Goal: Information Seeking & Learning: Learn about a topic

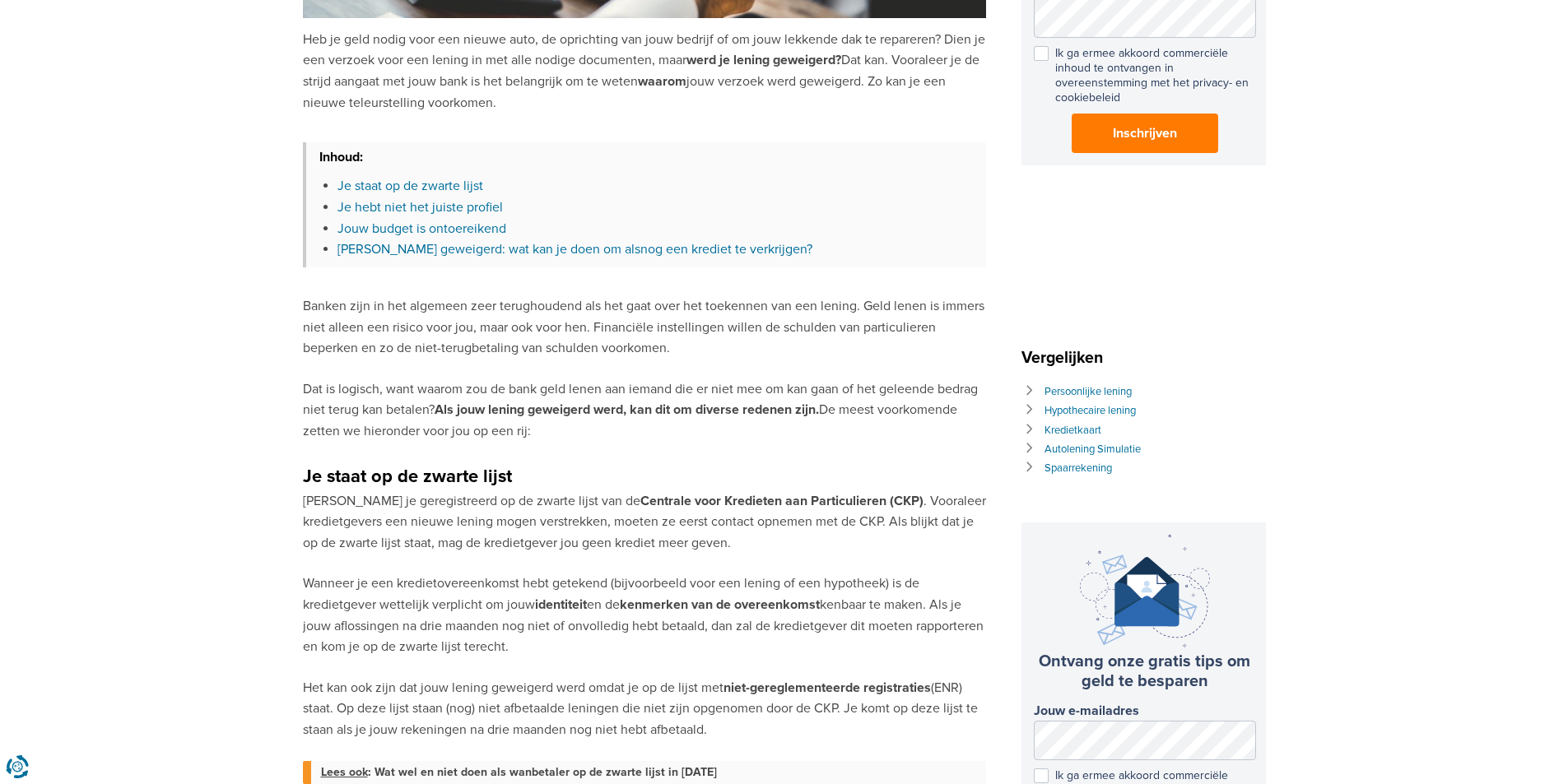
scroll to position [494, 0]
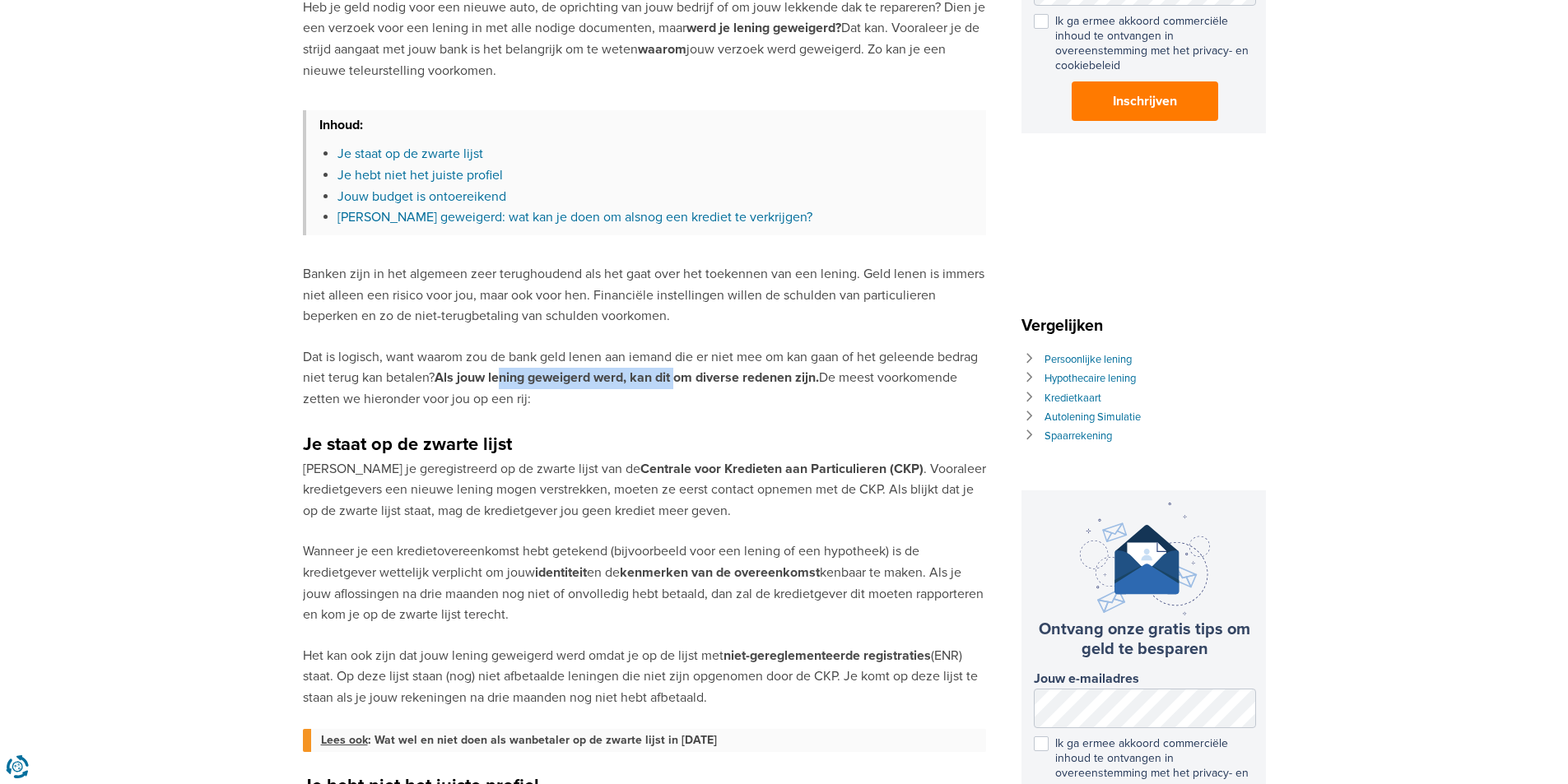
drag, startPoint x: 507, startPoint y: 374, endPoint x: 685, endPoint y: 376, distance: 178.0
click at [685, 376] on strong "Als jouw lening geweigerd werd, kan dit om diverse redenen zijn." at bounding box center [627, 378] width 385 height 17
drag, startPoint x: 688, startPoint y: 421, endPoint x: 665, endPoint y: 416, distance: 23.5
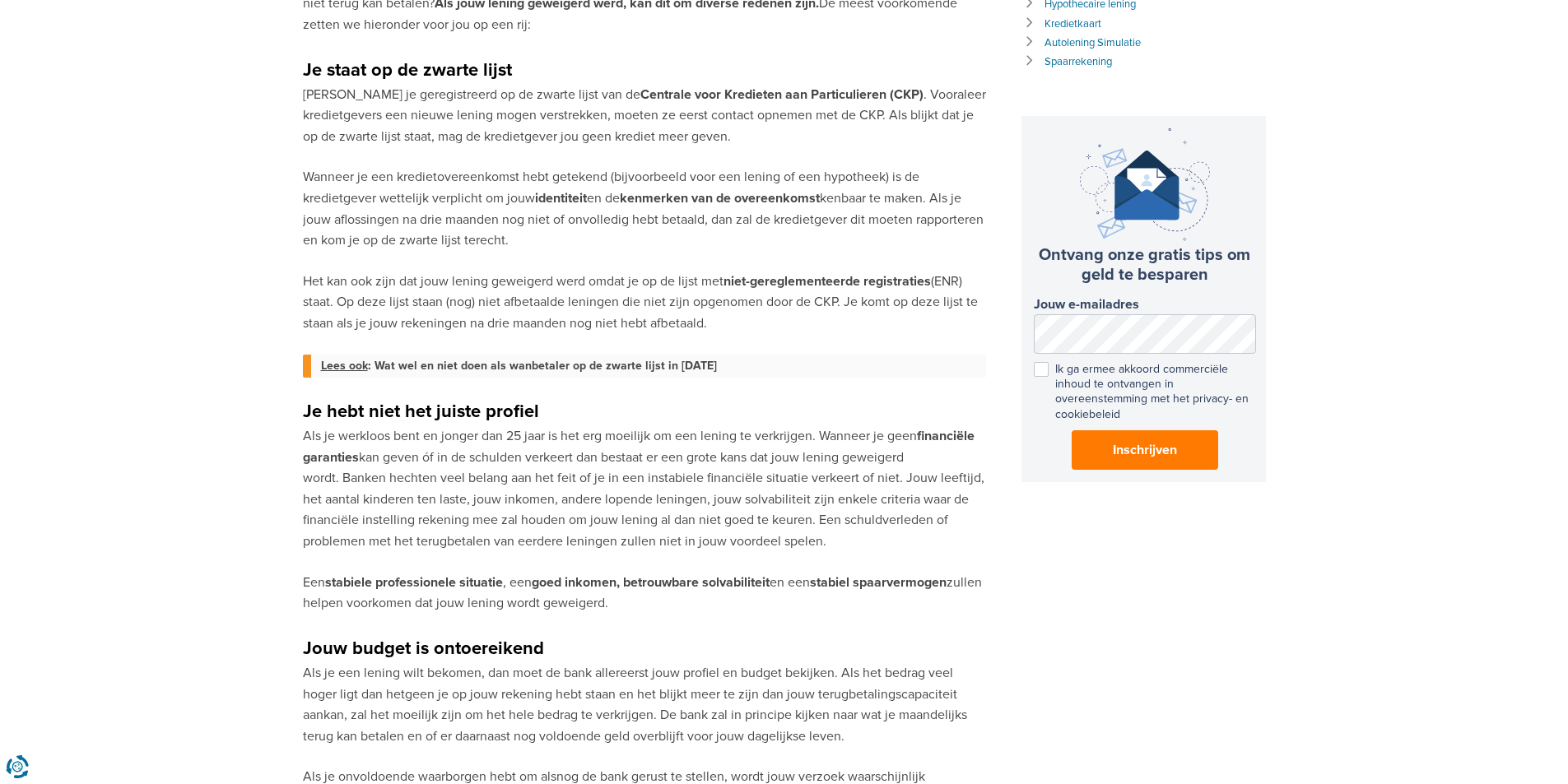
scroll to position [988, 0]
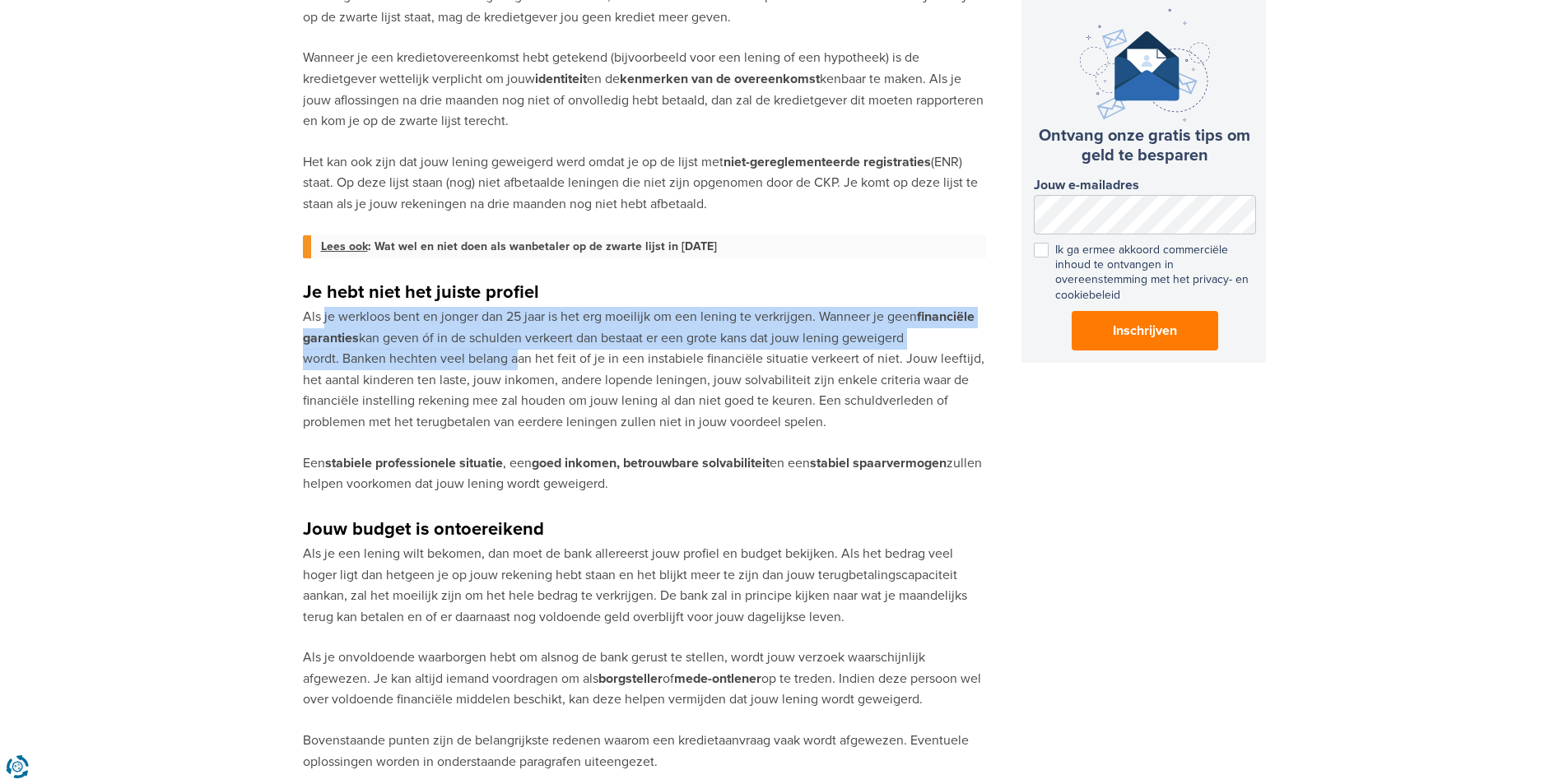
drag, startPoint x: 323, startPoint y: 324, endPoint x: 513, endPoint y: 360, distance: 193.4
click at [513, 360] on p "Als je werkloos bent en jonger dan 25 jaar is het erg moeilijk om een lening te…" at bounding box center [644, 370] width 683 height 126
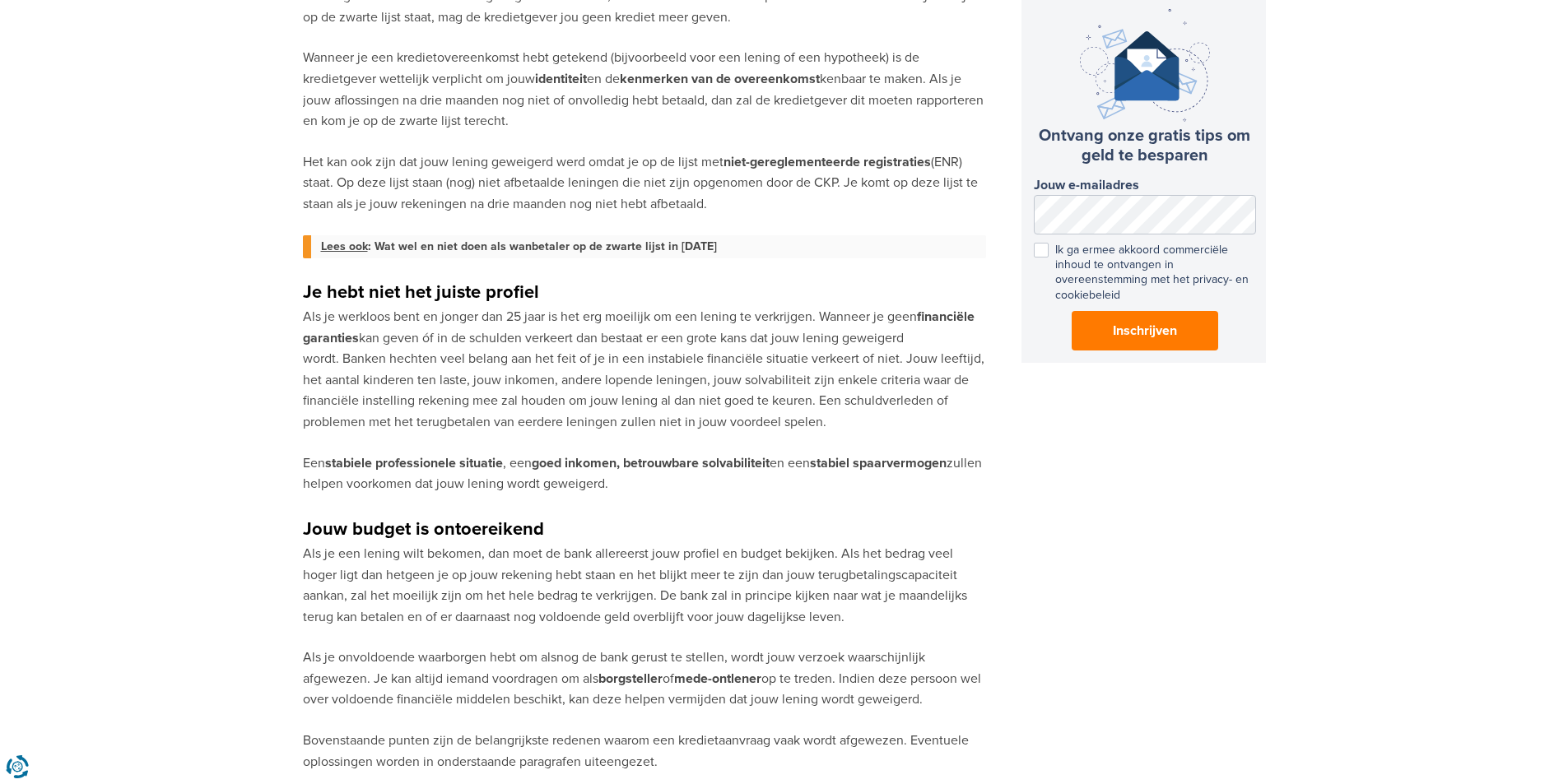
click at [556, 373] on p "Als je werkloos bent en jonger dan 25 jaar is het erg moeilijk om een lening te…" at bounding box center [644, 370] width 683 height 126
drag, startPoint x: 712, startPoint y: 384, endPoint x: 826, endPoint y: 384, distance: 114.0
click at [826, 384] on p "Als je werkloos bent en jonger dan 25 jaar is het erg moeilijk om een lening te…" at bounding box center [644, 370] width 683 height 126
click at [897, 396] on p "Als je werkloos bent en jonger dan 25 jaar is het erg moeilijk om een lening te…" at bounding box center [644, 370] width 683 height 126
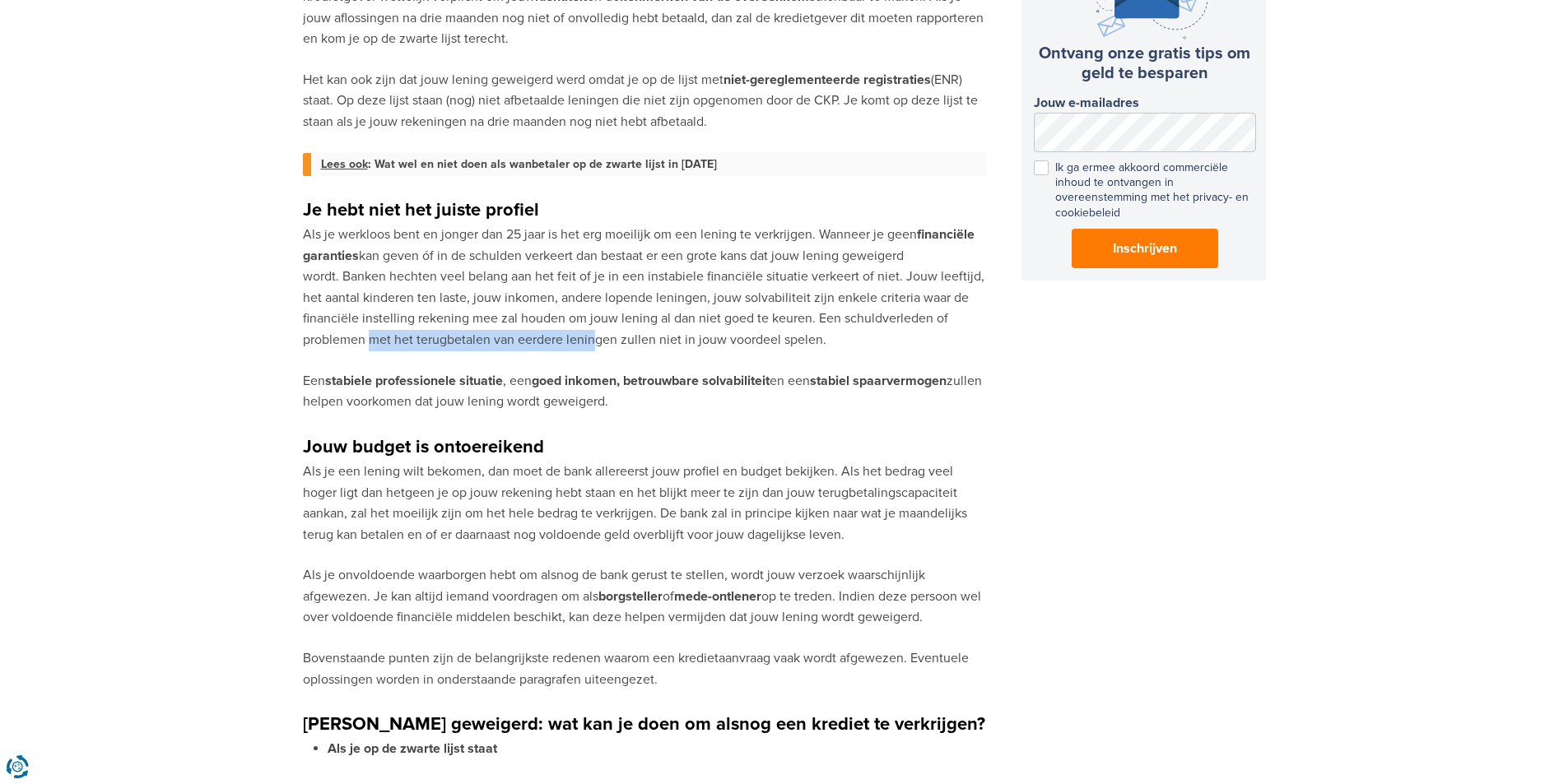
drag, startPoint x: 325, startPoint y: 340, endPoint x: 551, endPoint y: 334, distance: 226.1
click at [551, 334] on p "Als je werkloos bent en jonger dan 25 jaar is het erg moeilijk om een lening te…" at bounding box center [644, 288] width 683 height 126
click at [716, 329] on p "Als je werkloos bent en jonger dan 25 jaar is het erg moeilijk om een lening te…" at bounding box center [644, 288] width 683 height 126
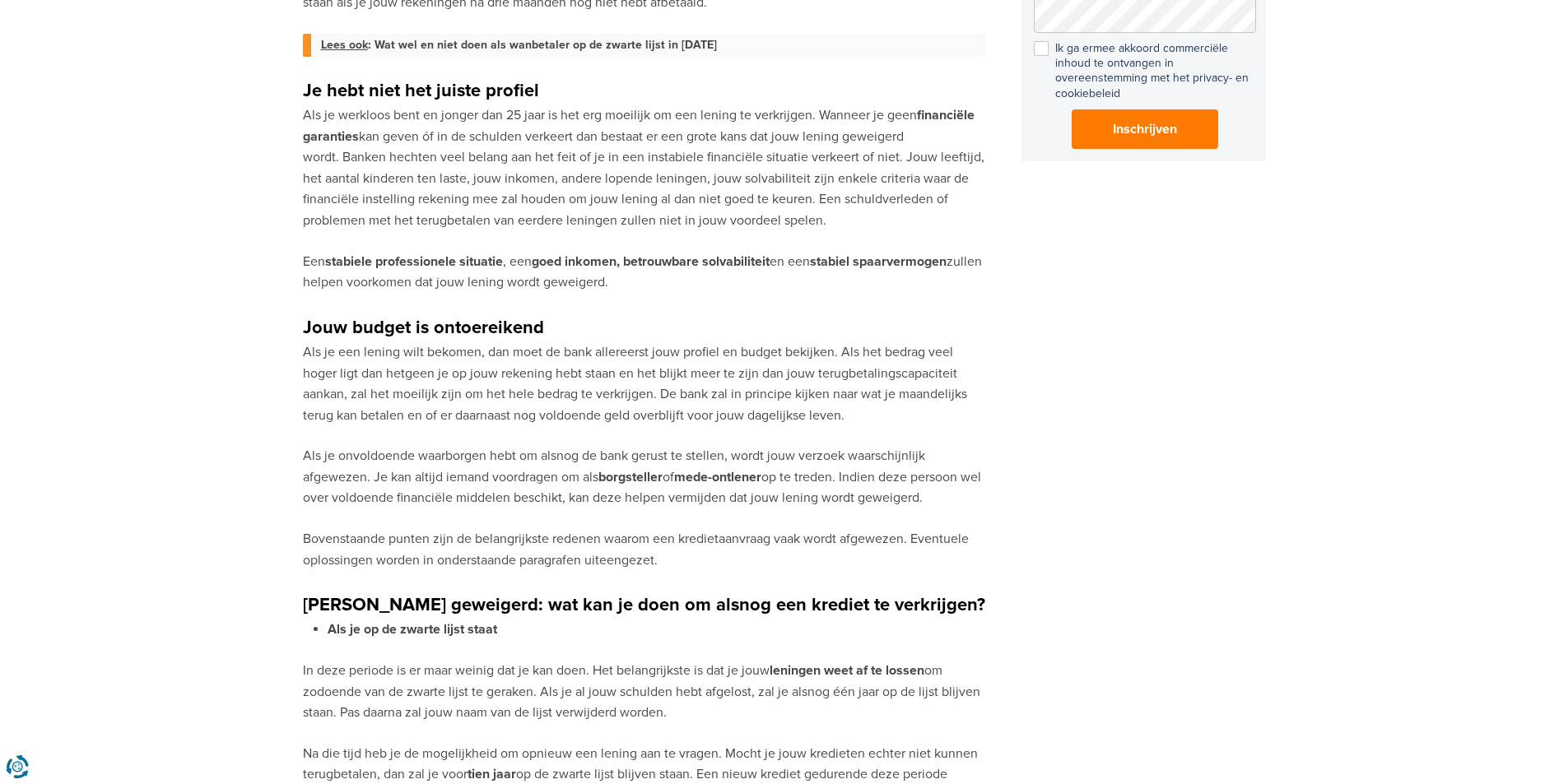
scroll to position [1234, 0]
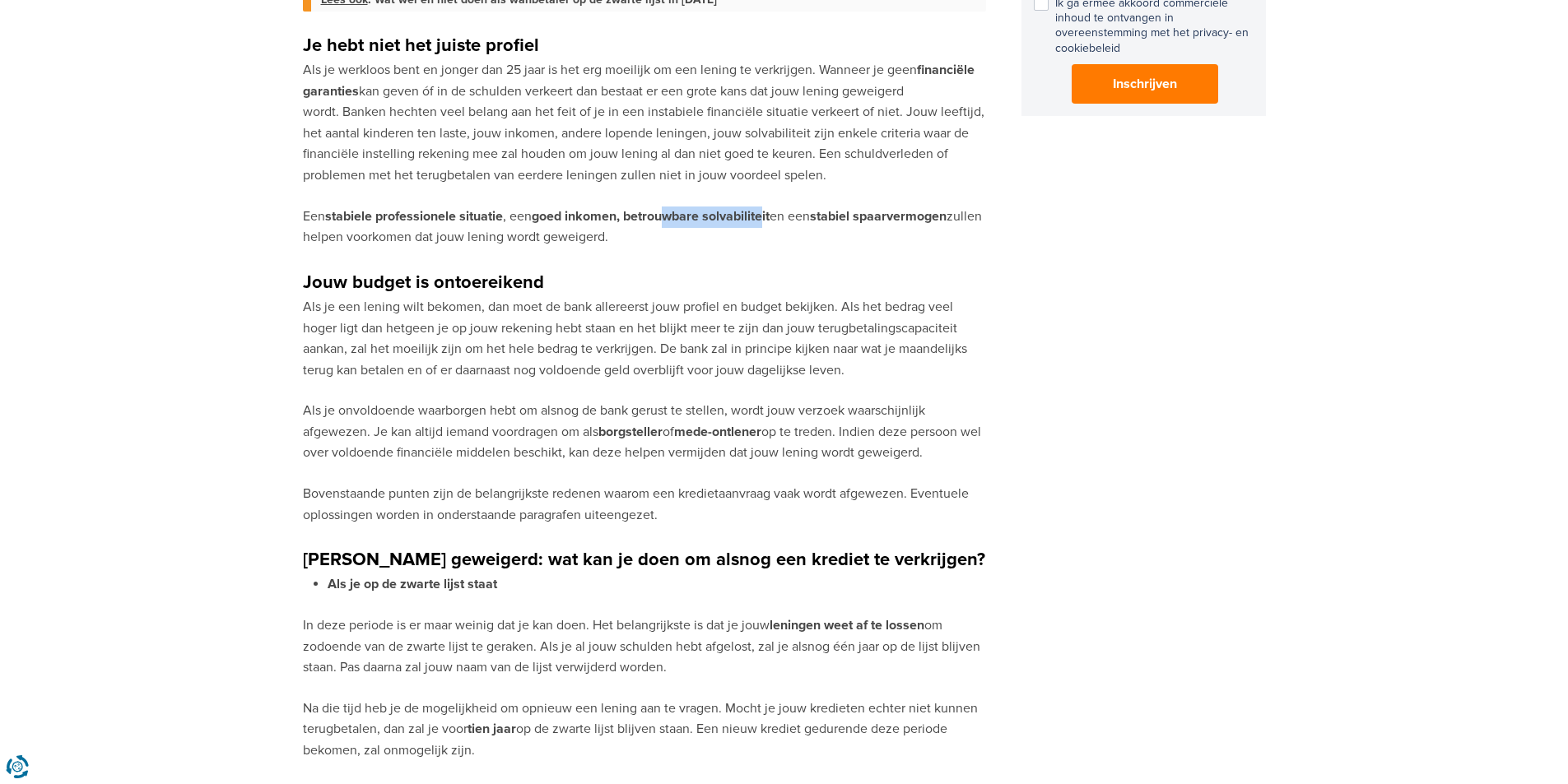
drag, startPoint x: 719, startPoint y: 221, endPoint x: 769, endPoint y: 221, distance: 50.0
click at [769, 221] on strong "goed inkomen, betrouwbare solvabiliteit" at bounding box center [651, 216] width 238 height 17
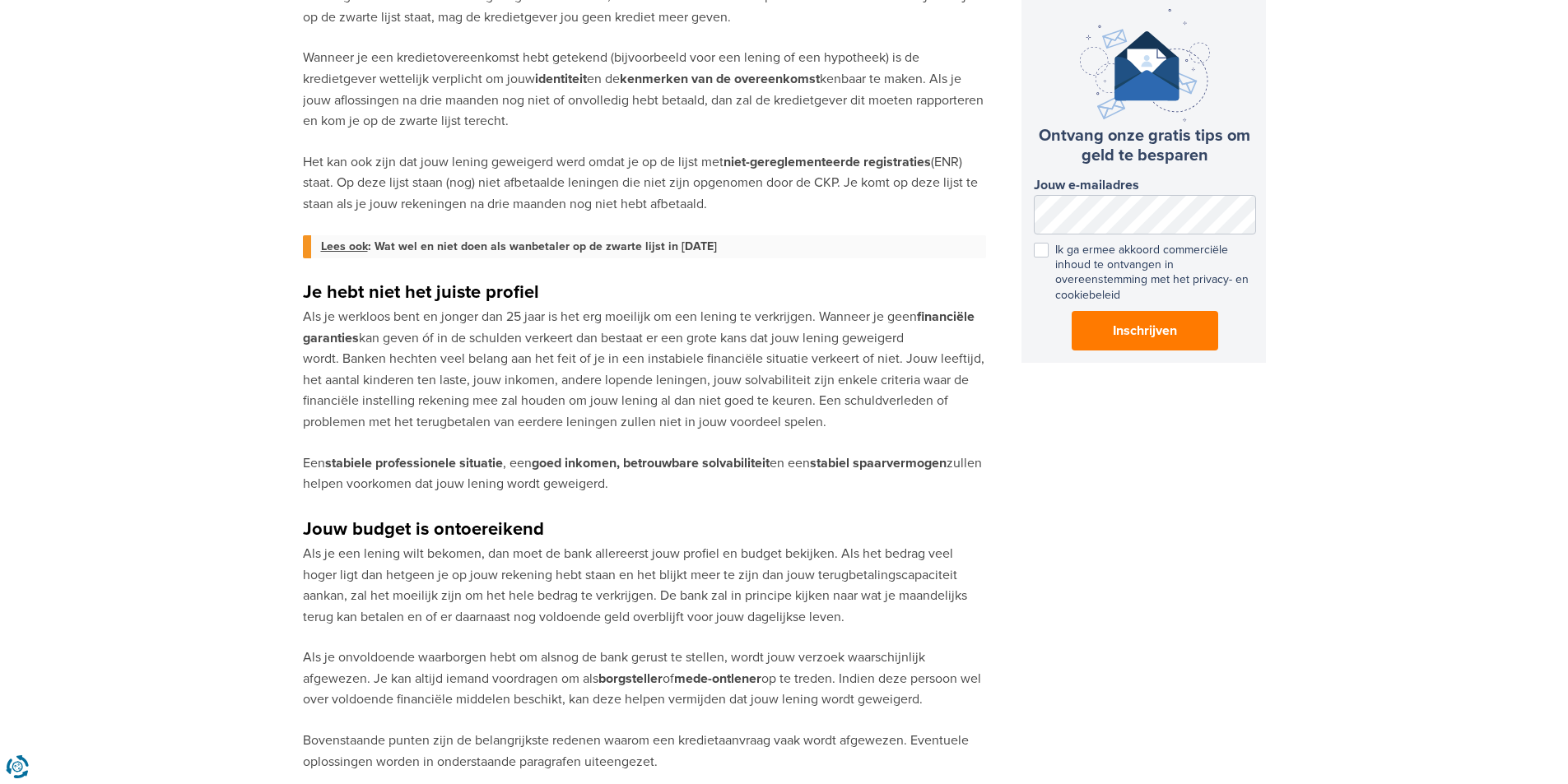
click at [820, 490] on p "Een stabiele professionele situatie , een goed inkomen, betrouwbare solvabilite…" at bounding box center [644, 475] width 683 height 42
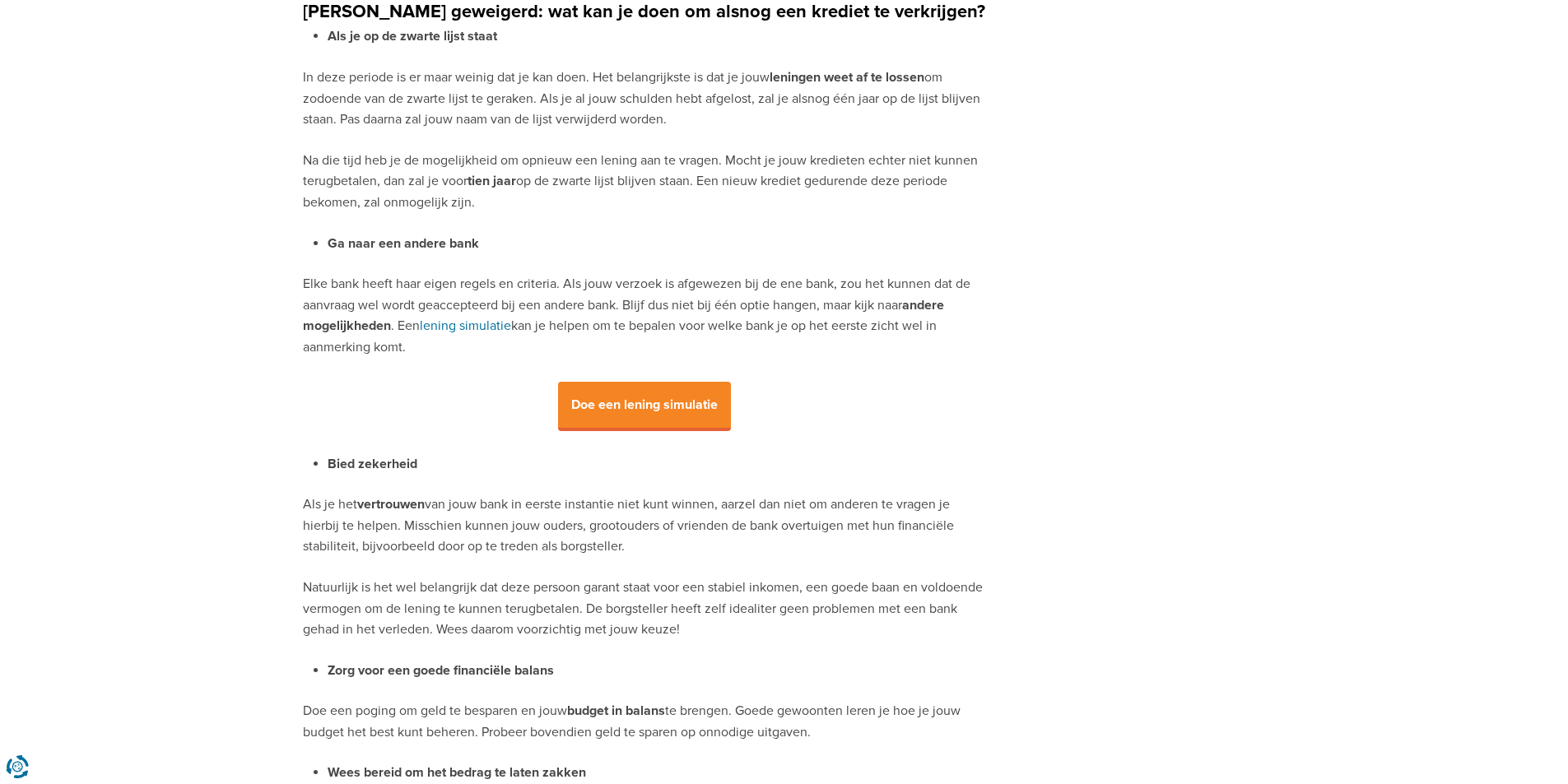
scroll to position [1893, 0]
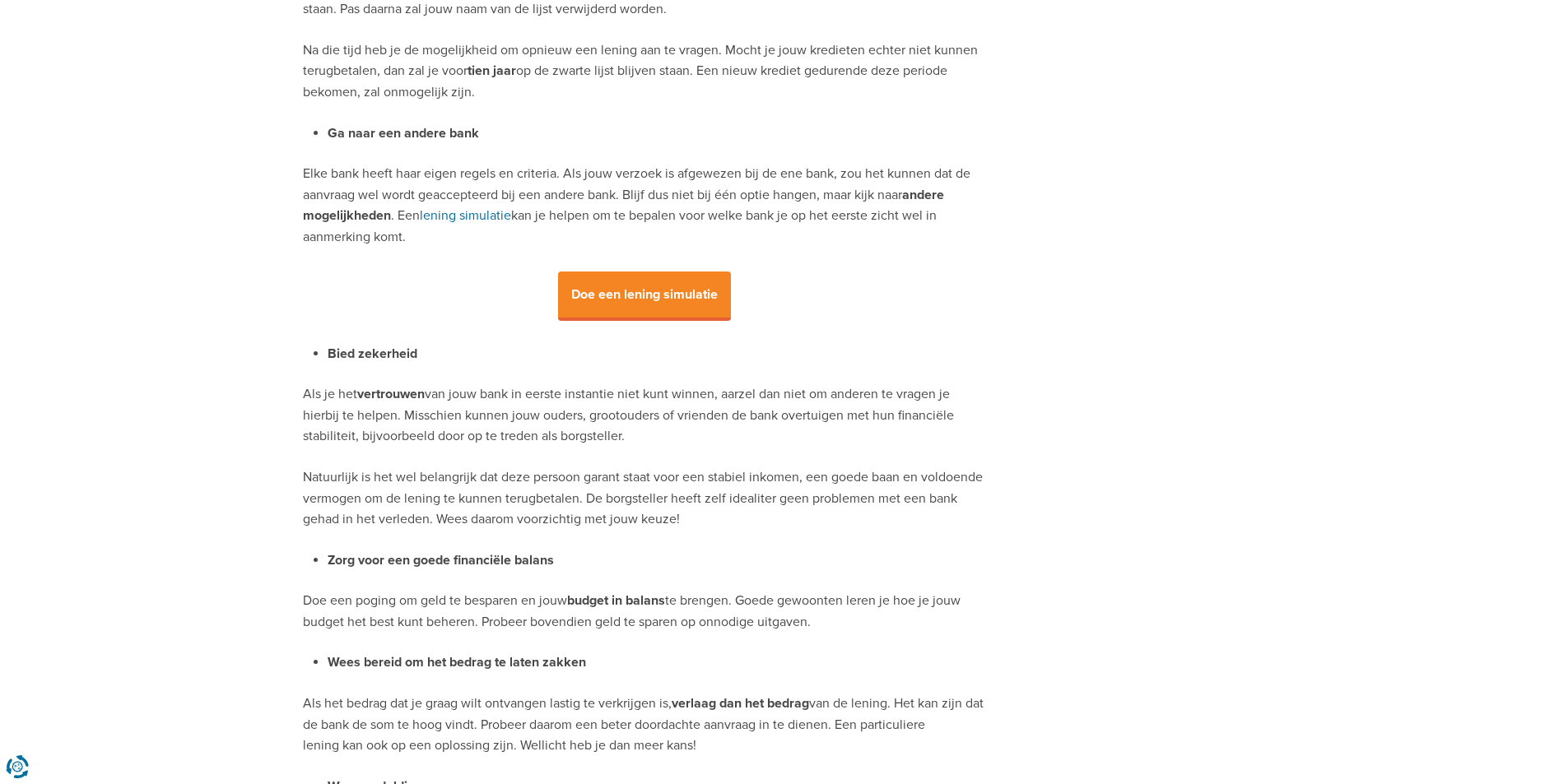
drag, startPoint x: 389, startPoint y: 385, endPoint x: 389, endPoint y: 396, distance: 11.0
drag, startPoint x: 389, startPoint y: 396, endPoint x: 295, endPoint y: 392, distance: 94.1
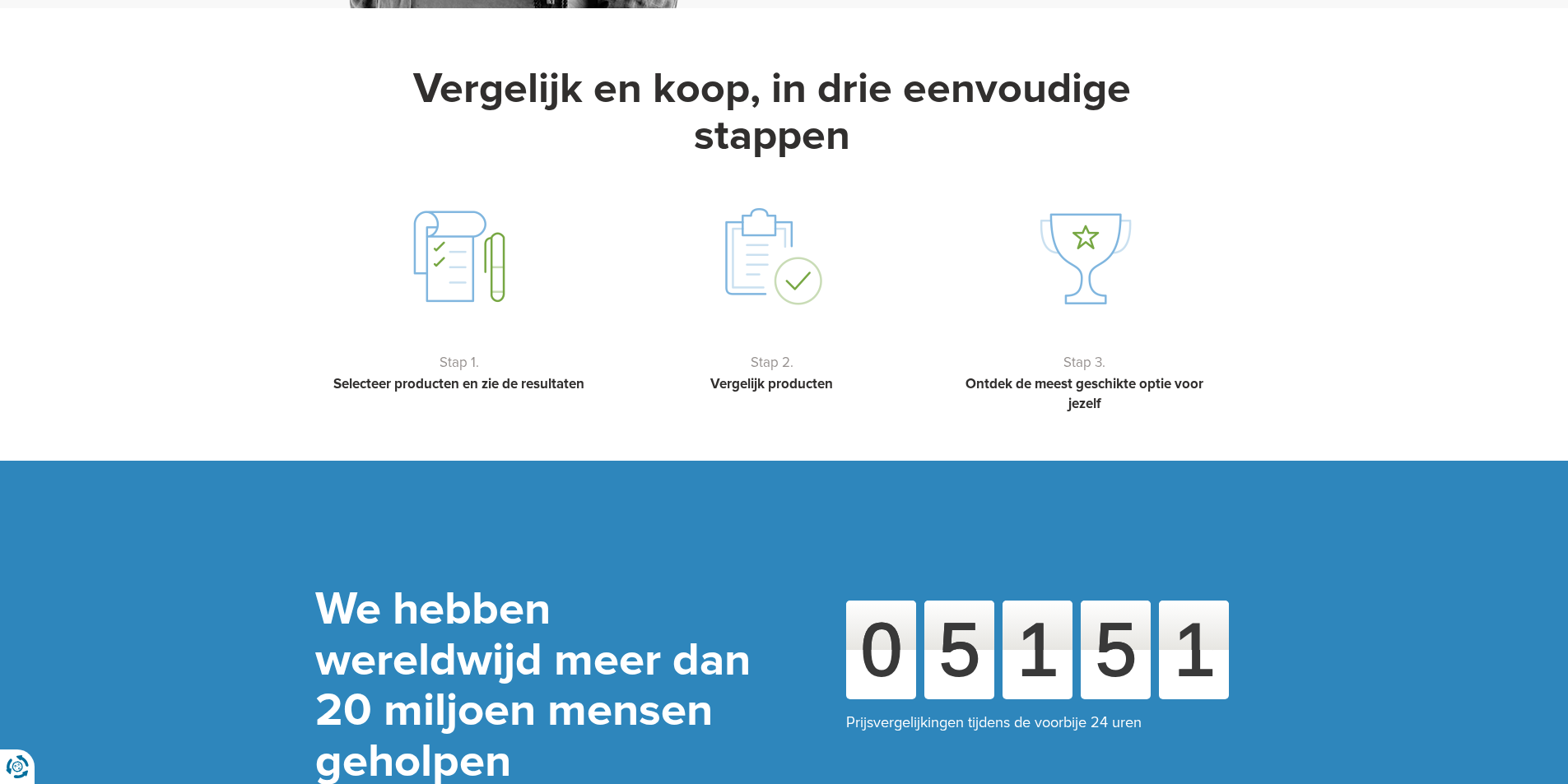
scroll to position [3951, 0]
